Goal: Use online tool/utility: Use online tool/utility

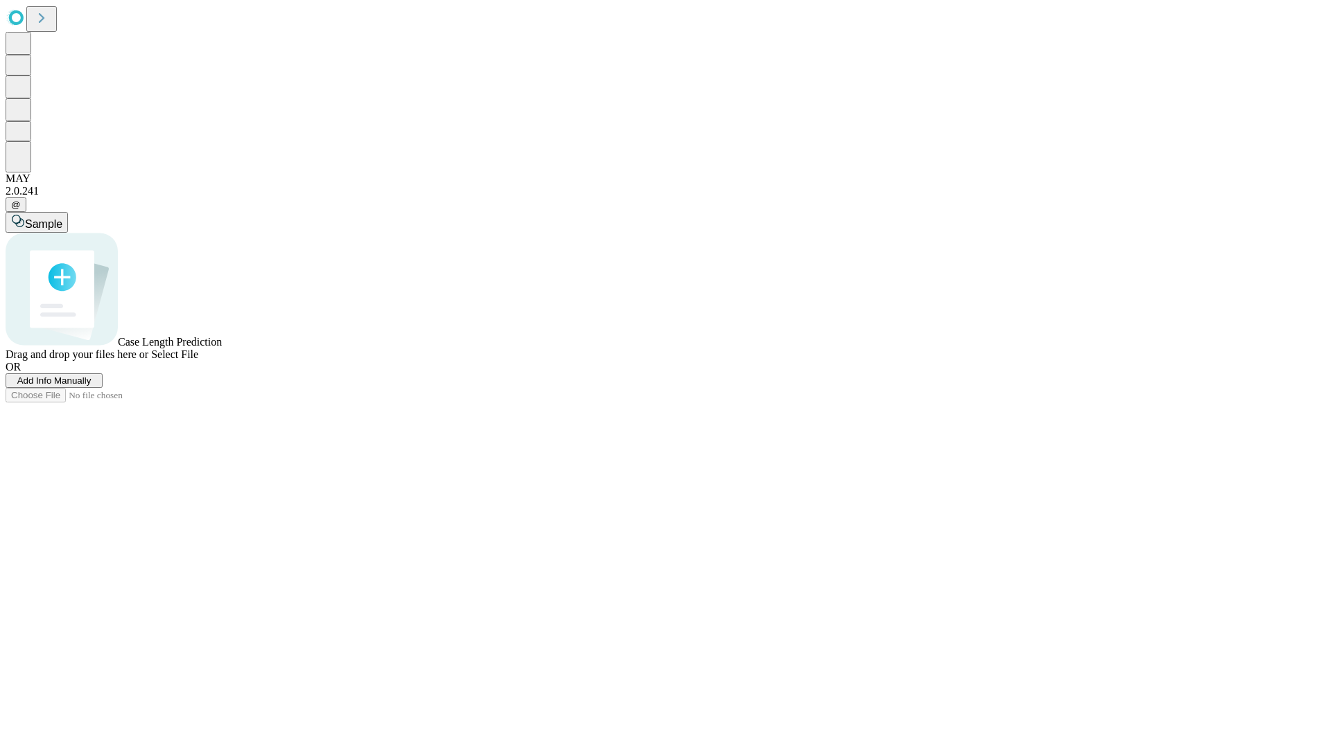
click at [91, 386] on span "Add Info Manually" at bounding box center [54, 381] width 74 height 10
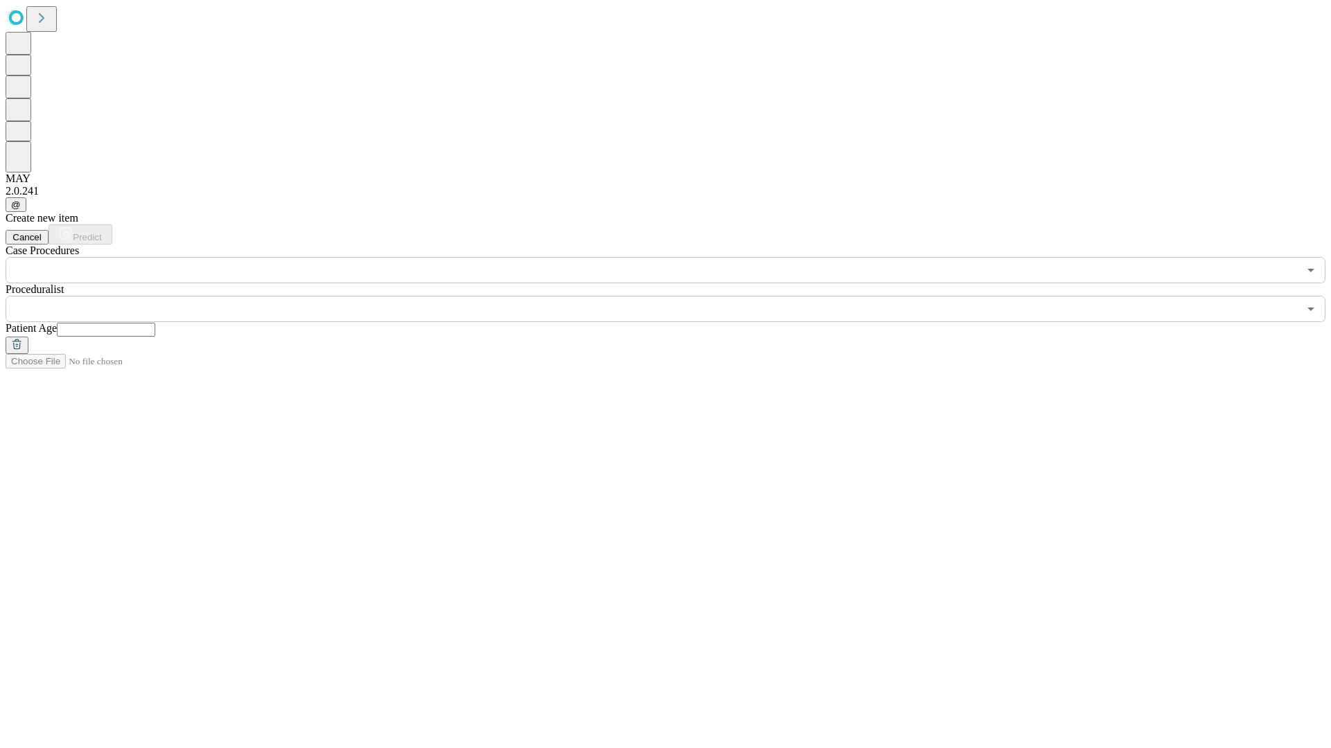
click at [155, 323] on input "text" at bounding box center [106, 330] width 98 height 14
type input "*"
click at [675, 296] on input "text" at bounding box center [652, 309] width 1293 height 26
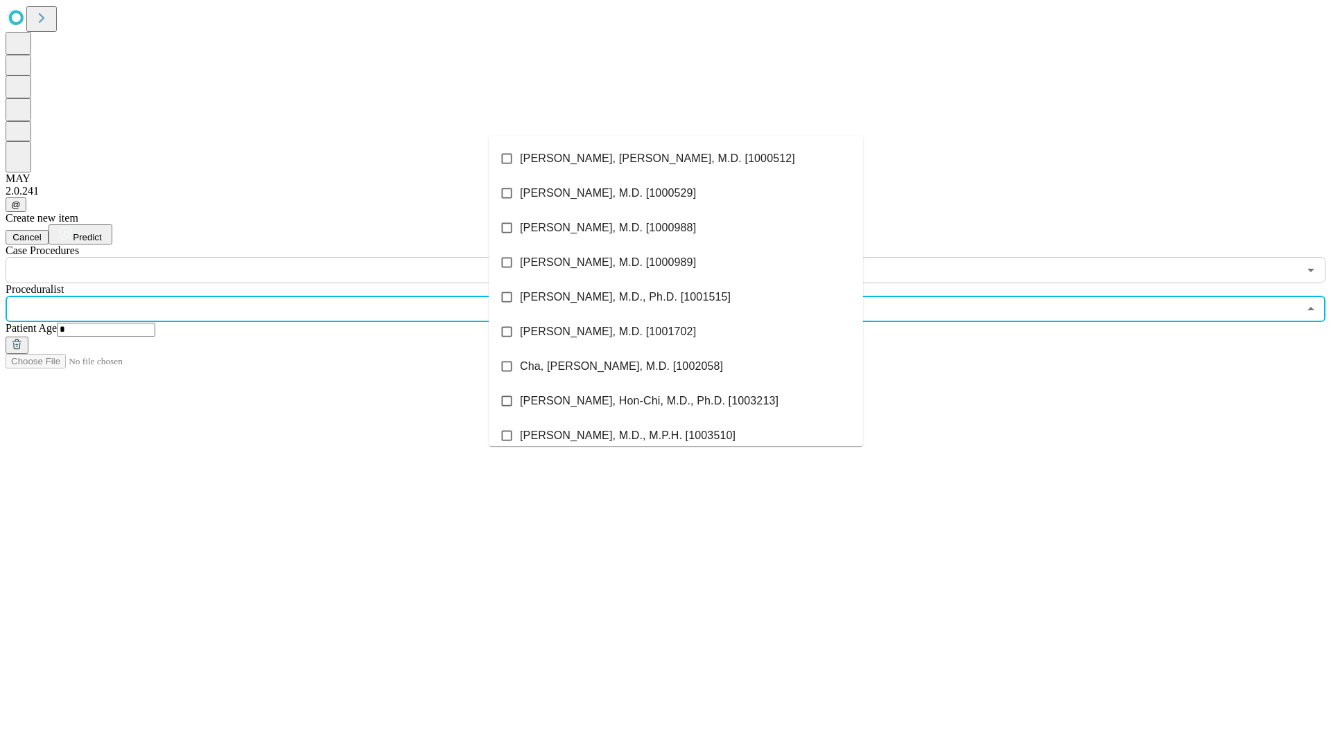
click at [676, 159] on li "[PERSON_NAME], [PERSON_NAME], M.D. [1000512]" at bounding box center [676, 158] width 374 height 35
click at [291, 257] on input "text" at bounding box center [652, 270] width 1293 height 26
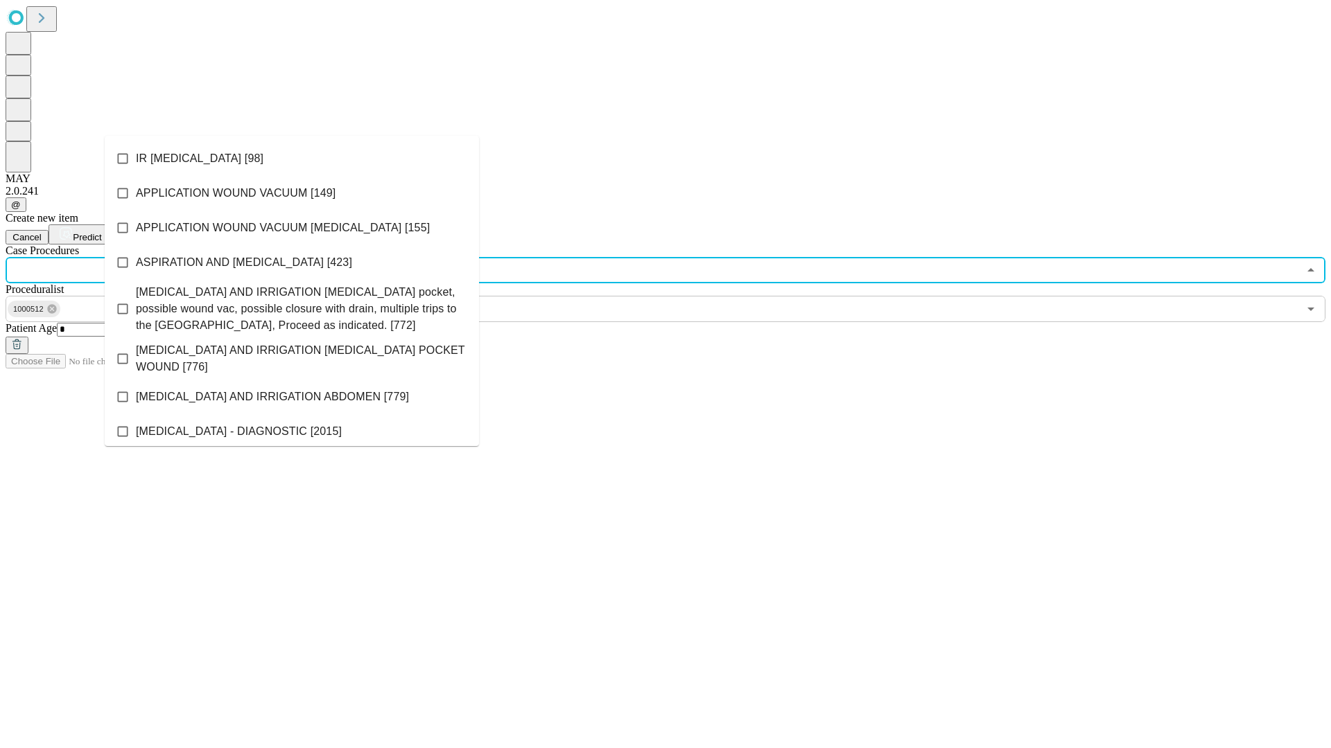
click at [292, 159] on li "IR [MEDICAL_DATA] [98]" at bounding box center [292, 158] width 374 height 35
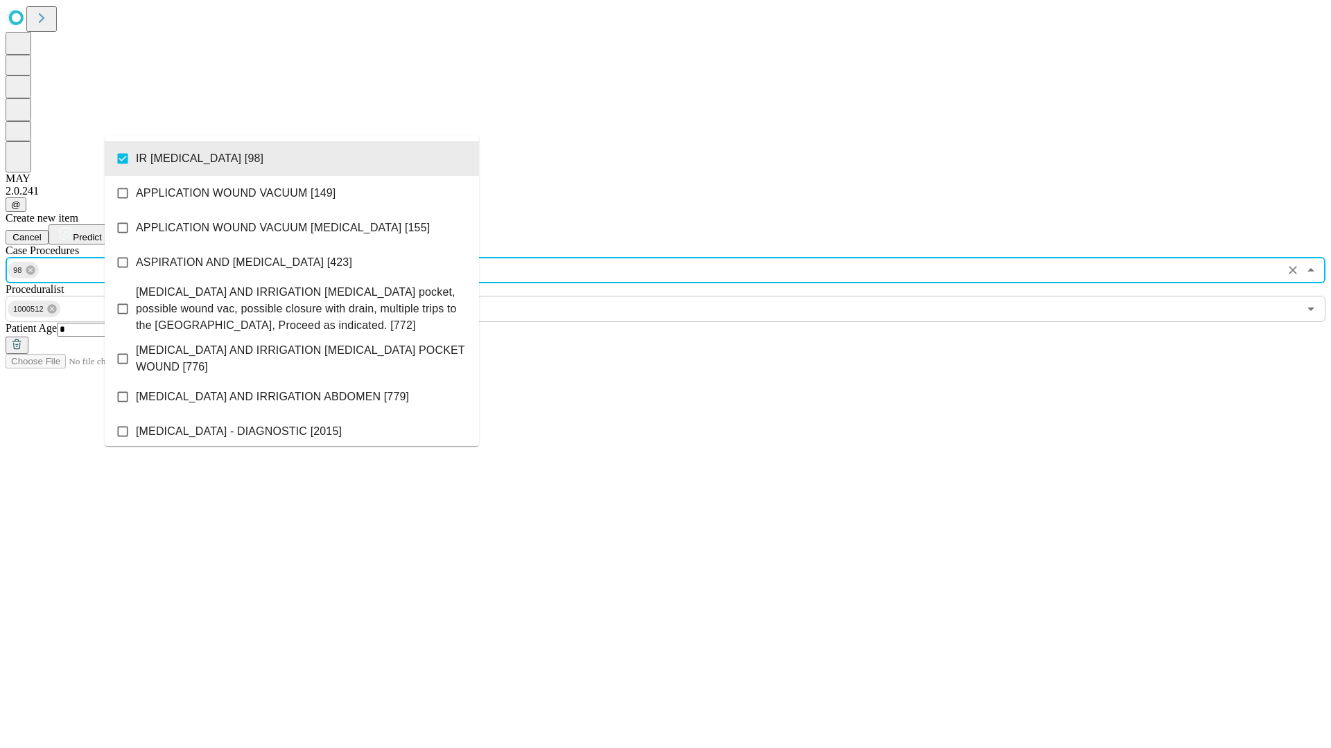
click at [101, 232] on span "Predict" at bounding box center [87, 237] width 28 height 10
